Goal: Book appointment/travel/reservation: Book appointment/travel/reservation

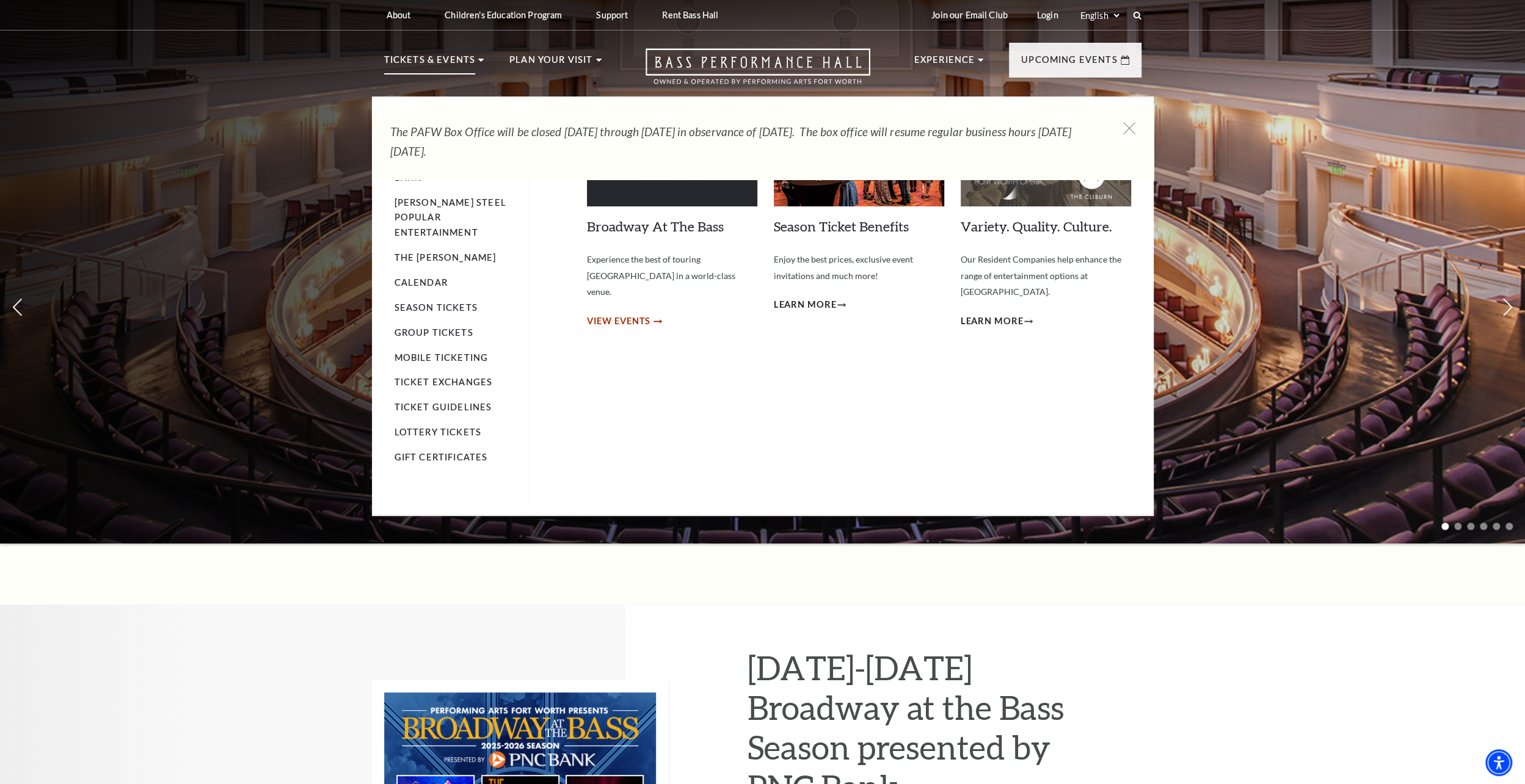
click at [628, 314] on span "View Events" at bounding box center [619, 321] width 64 height 15
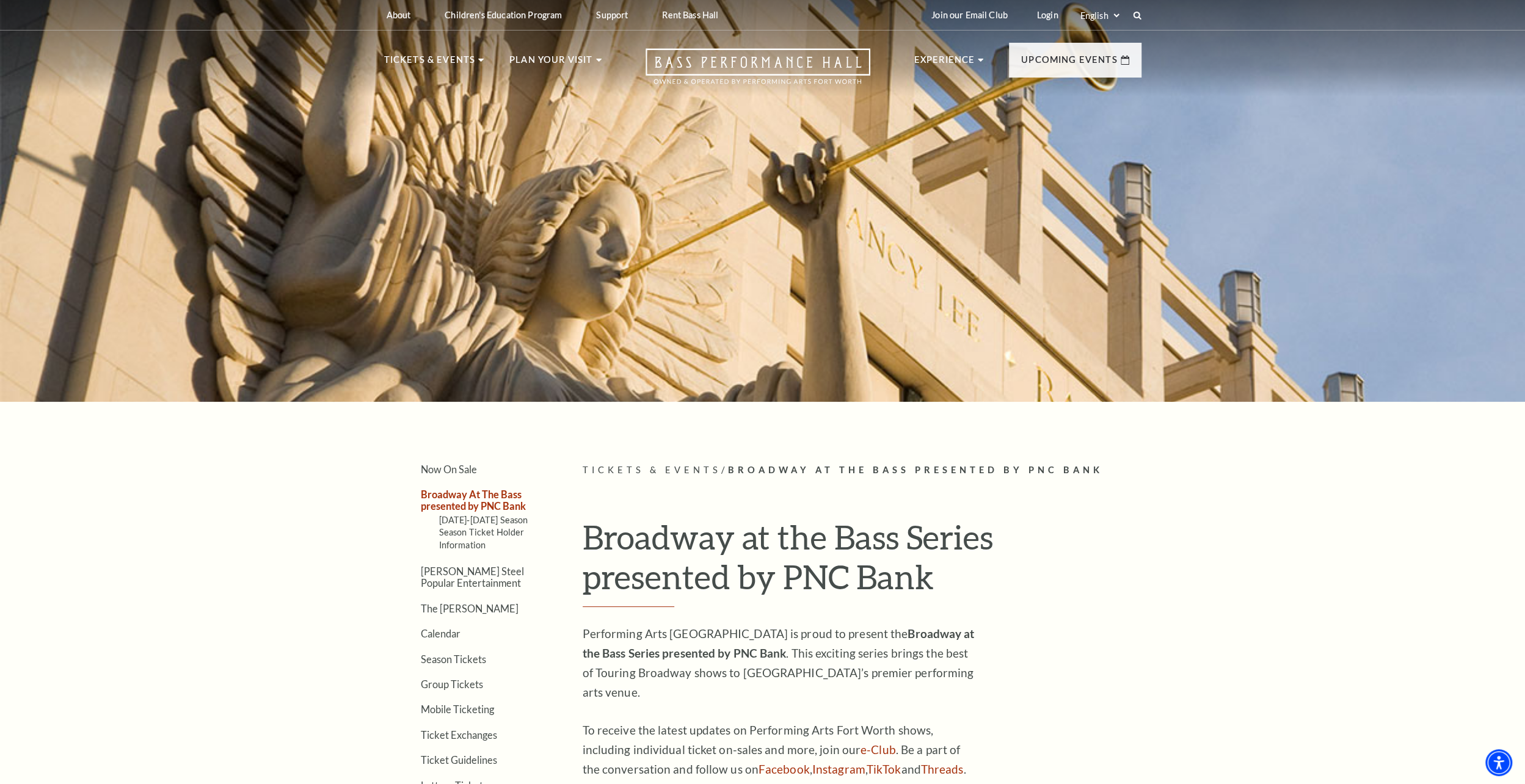
scroll to position [162, 0]
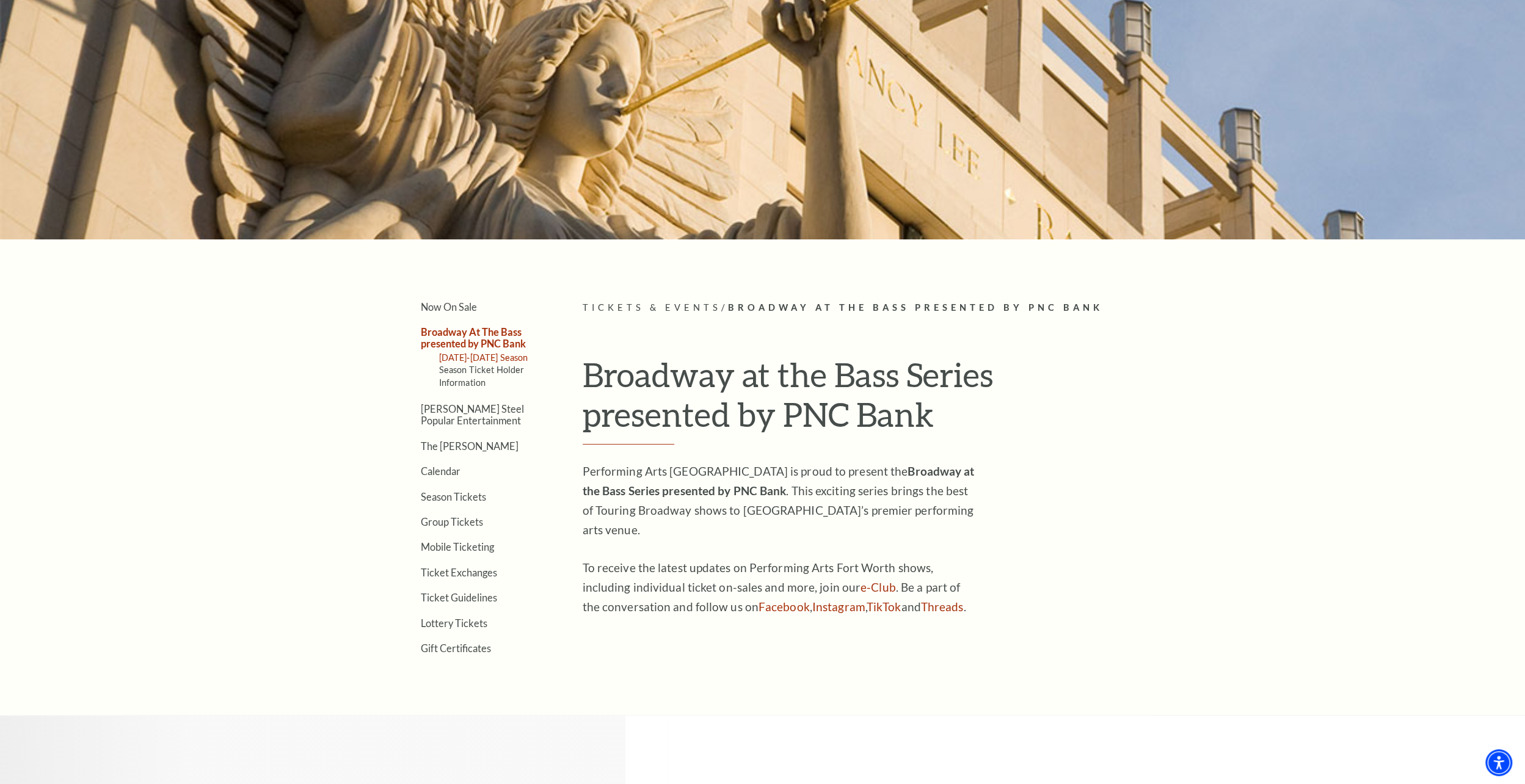
click at [490, 354] on link "2025-2026 Season" at bounding box center [483, 357] width 89 height 10
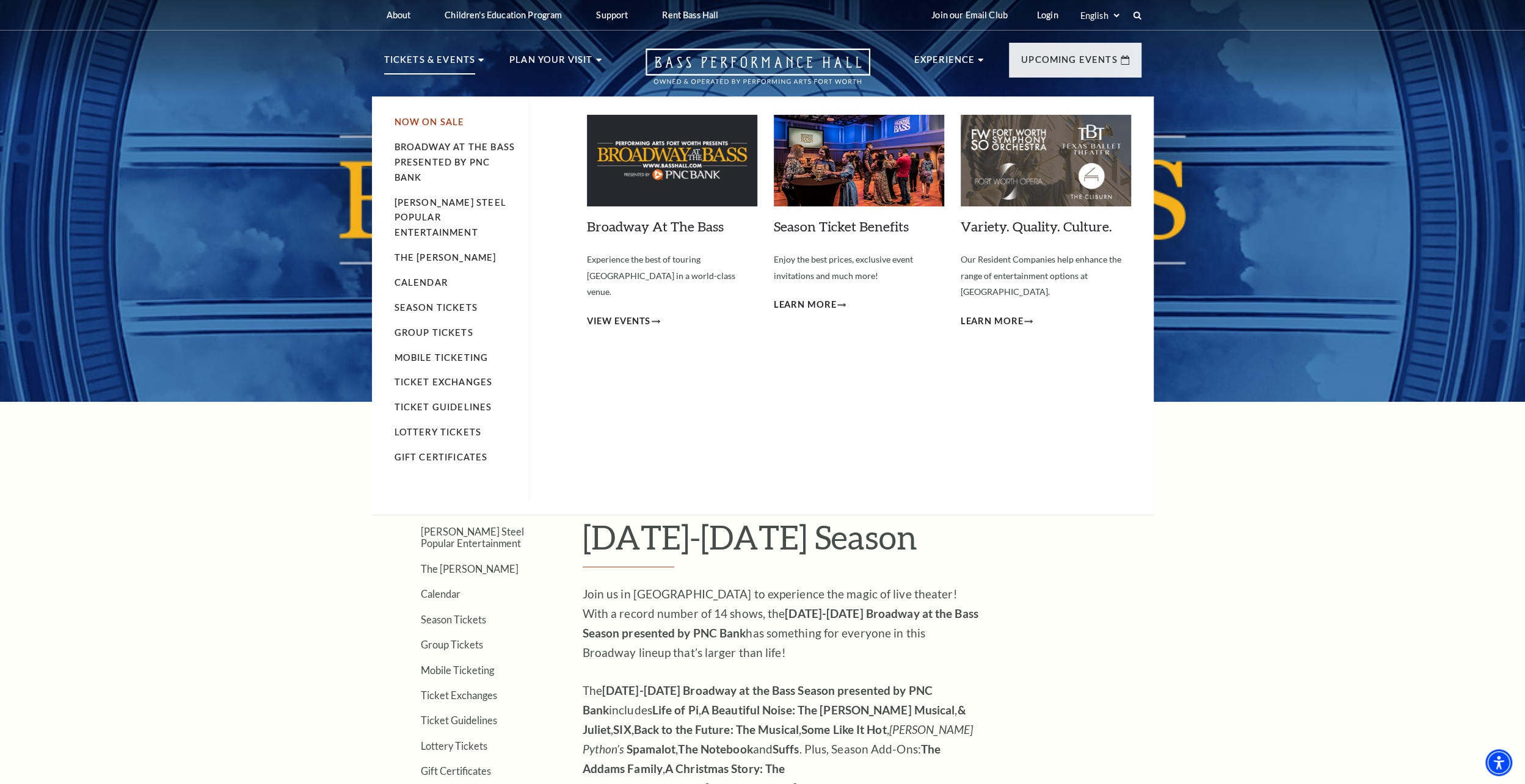
click at [435, 123] on link "Now On Sale" at bounding box center [429, 121] width 70 height 10
